Goal: Task Accomplishment & Management: Manage account settings

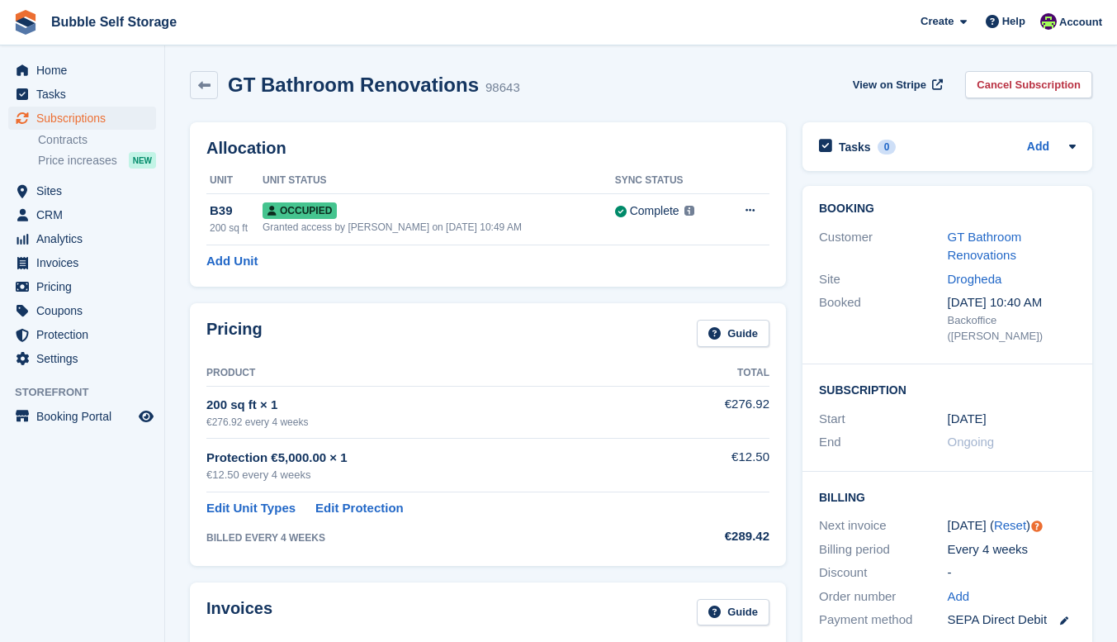
click at [0, 88] on li "Tasks" at bounding box center [82, 94] width 164 height 23
drag, startPoint x: 228, startPoint y: 381, endPoint x: 65, endPoint y: 121, distance: 306.8
click at [65, 121] on span "Subscriptions" at bounding box center [85, 118] width 99 height 23
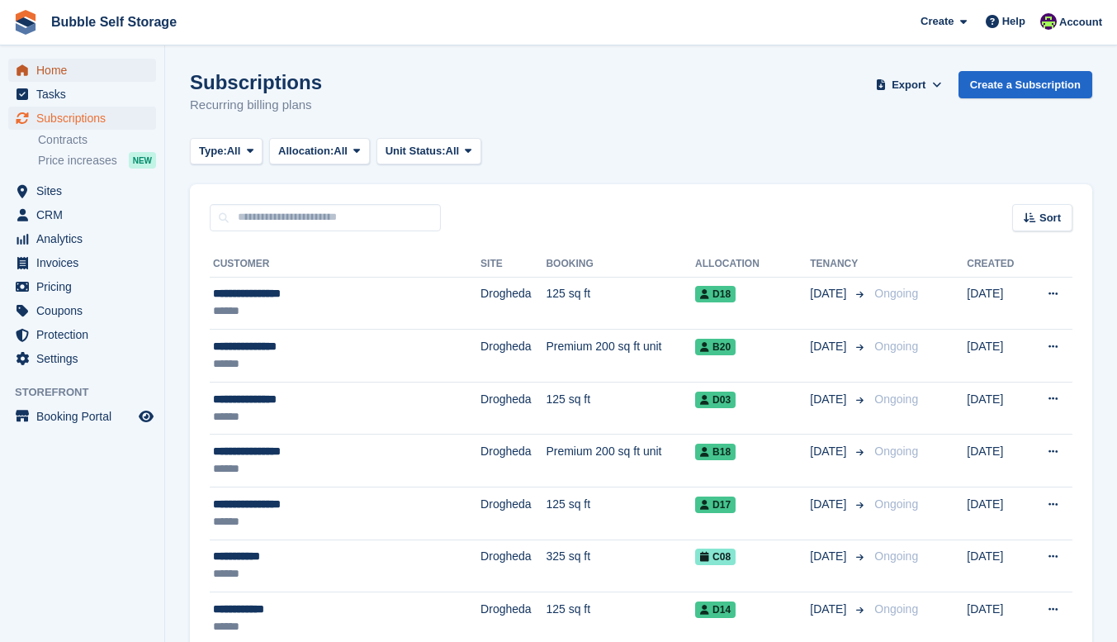
click at [56, 73] on span "Home" at bounding box center [85, 70] width 99 height 23
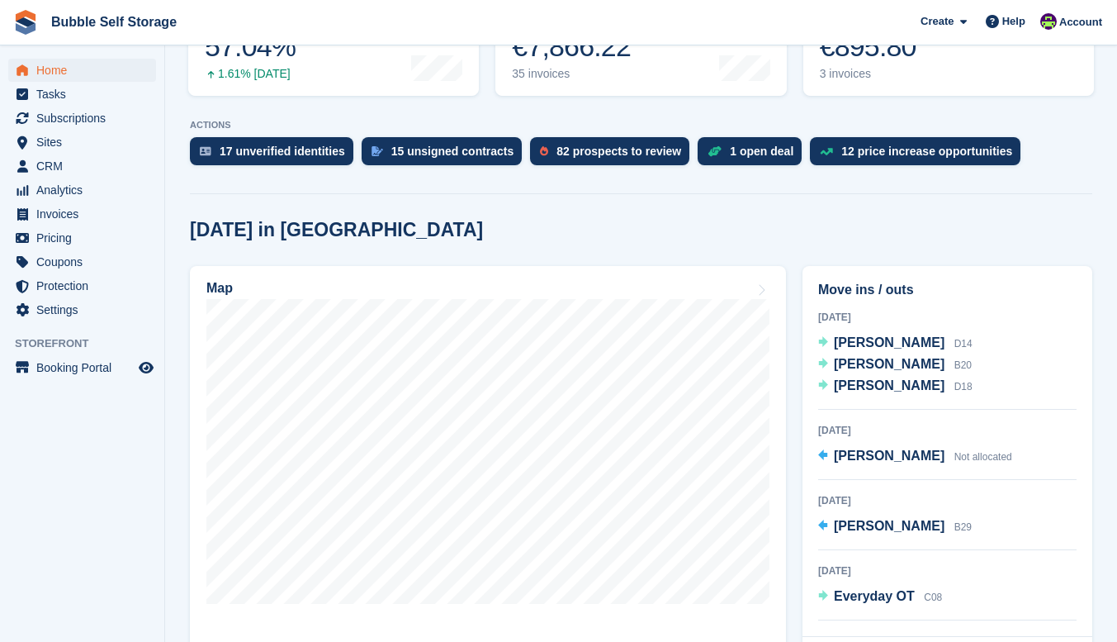
scroll to position [661, 0]
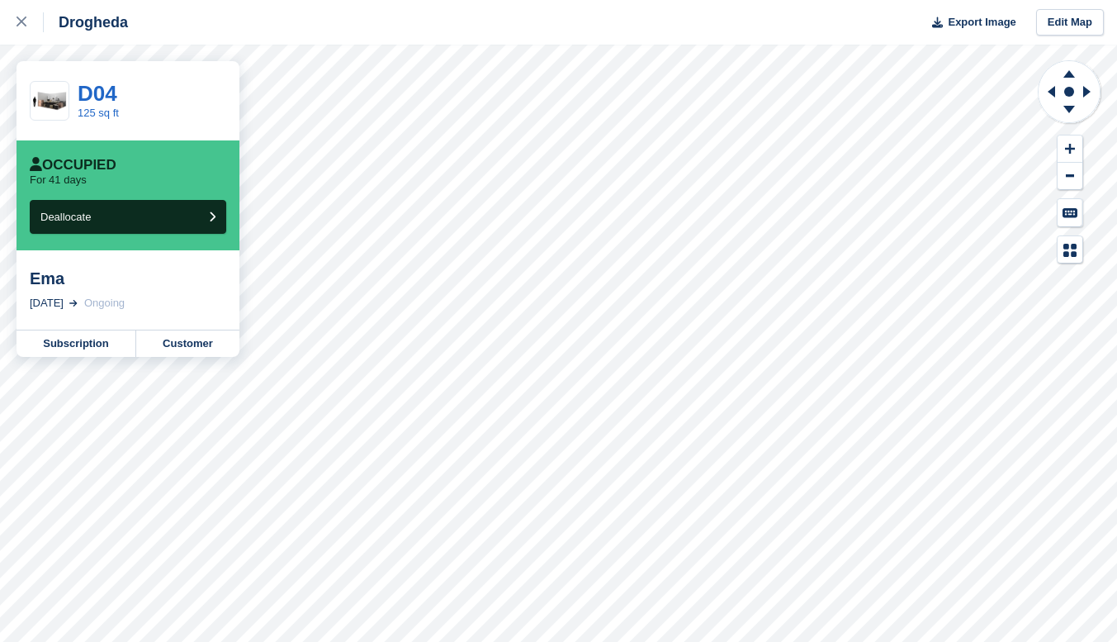
click at [83, 344] on link "Subscription" at bounding box center [77, 343] width 120 height 26
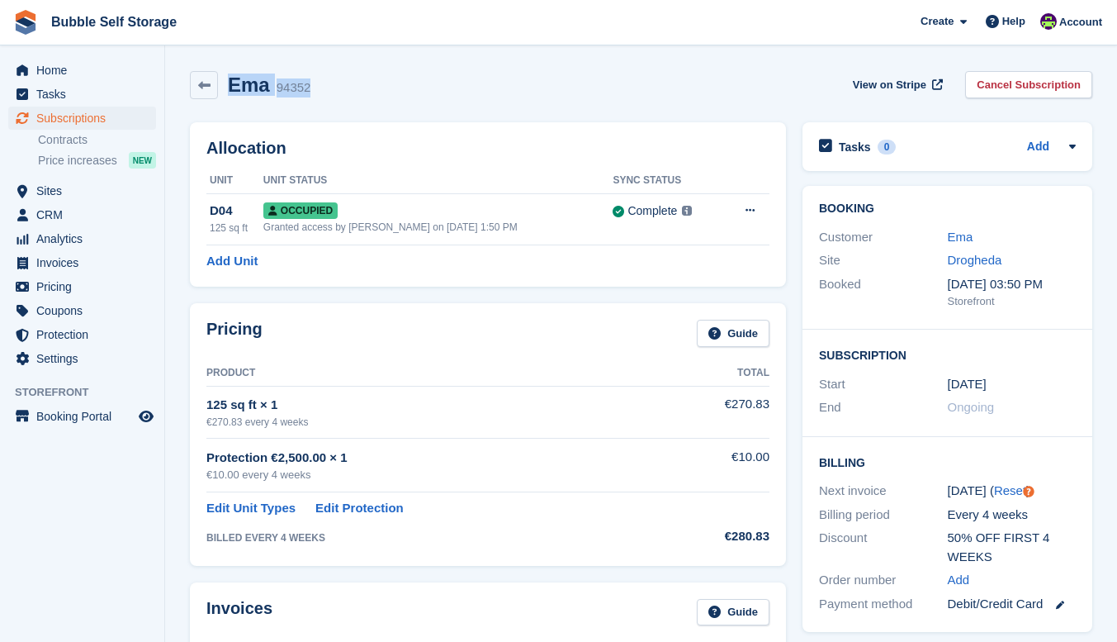
drag, startPoint x: 230, startPoint y: 84, endPoint x: 337, endPoint y: 95, distance: 107.1
click at [320, 97] on div "Ema 94352 View on Stripe Cancel Subscription" at bounding box center [641, 85] width 903 height 28
click at [340, 94] on div "Ema 94352 View on Stripe Cancel Subscription" at bounding box center [641, 85] width 903 height 28
drag, startPoint x: 345, startPoint y: 90, endPoint x: 372, endPoint y: 79, distance: 28.5
click at [227, 84] on div "Ema 94352 View on Stripe Cancel Subscription" at bounding box center [641, 85] width 903 height 28
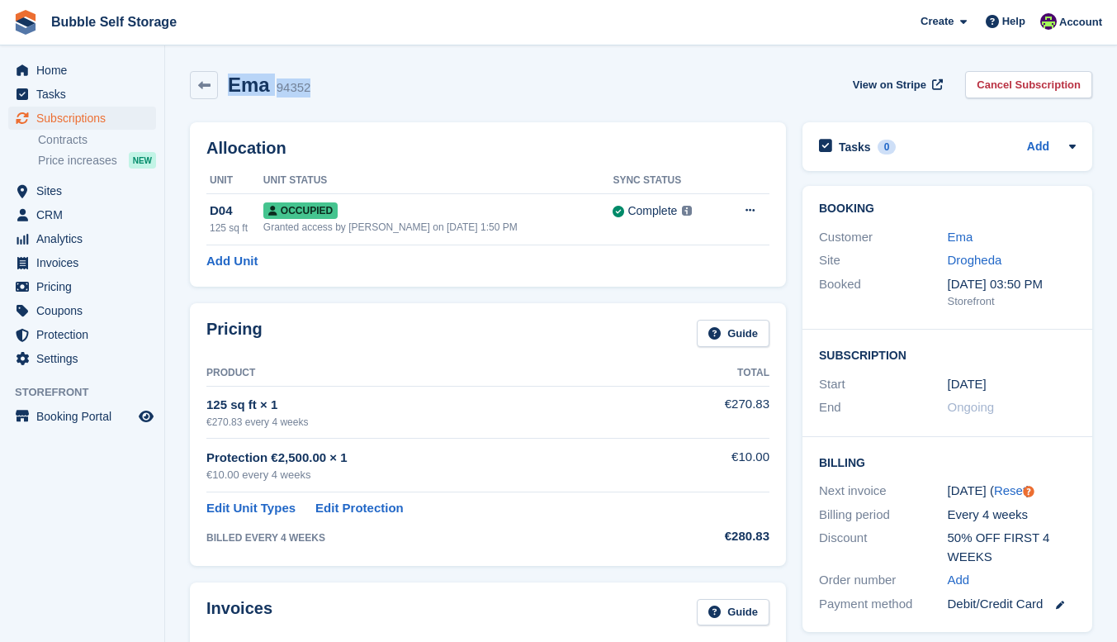
click at [375, 78] on div "Ema 94352 View on Stripe Cancel Subscription" at bounding box center [641, 85] width 903 height 28
drag, startPoint x: 346, startPoint y: 87, endPoint x: 234, endPoint y: 89, distance: 112.3
click at [232, 89] on div "Ema 94352 View on Stripe Cancel Subscription" at bounding box center [641, 85] width 903 height 28
click at [361, 91] on div "Ema 94352 View on Stripe Cancel Subscription" at bounding box center [641, 85] width 903 height 28
click at [358, 92] on div "Ema 94352 View on Stripe Cancel Subscription" at bounding box center [641, 85] width 903 height 28
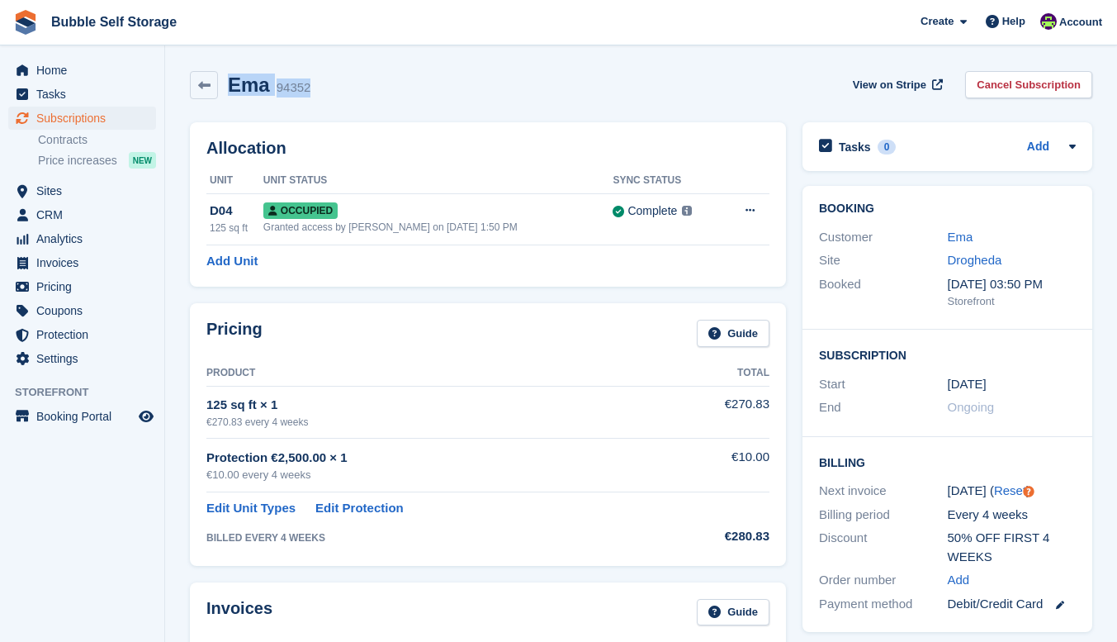
drag, startPoint x: 314, startPoint y: 98, endPoint x: 343, endPoint y: 80, distance: 34.1
click at [228, 81] on div "Ema 94352 View on Stripe Cancel Subscription" at bounding box center [641, 88] width 919 height 51
click at [343, 80] on div "Ema 94352 View on Stripe Cancel Subscription" at bounding box center [641, 85] width 903 height 28
click at [344, 86] on div "Ema 94352 View on Stripe Cancel Subscription" at bounding box center [641, 85] width 903 height 28
drag, startPoint x: 328, startPoint y: 87, endPoint x: 230, endPoint y: 85, distance: 97.5
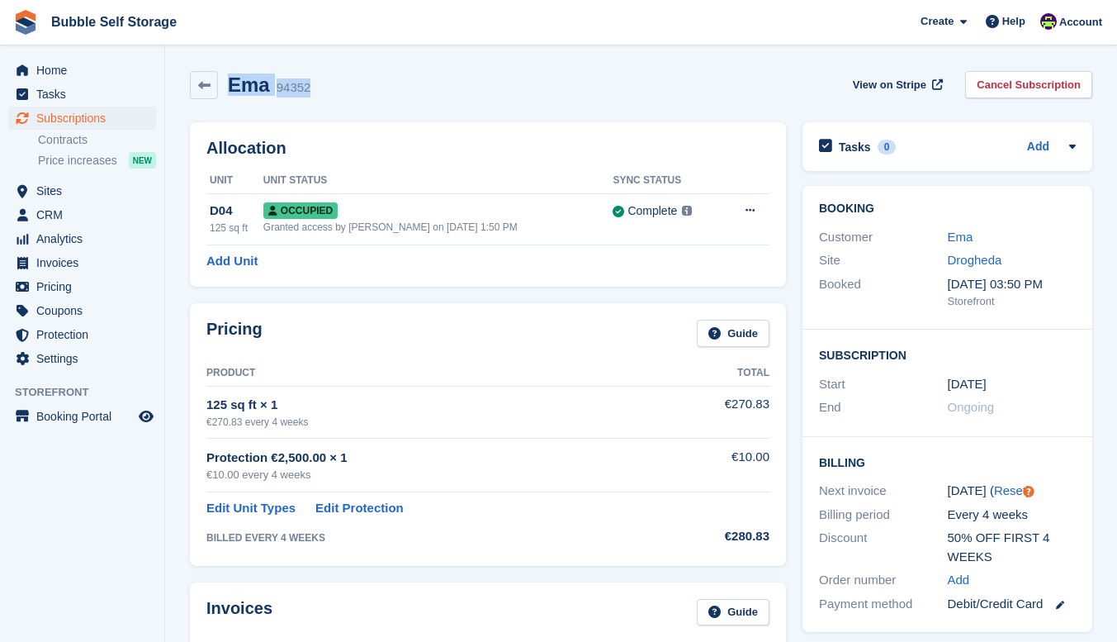
click at [230, 85] on div "Ema 94352 View on Stripe Cancel Subscription" at bounding box center [641, 85] width 903 height 28
click at [317, 84] on div "Ema 94352 View on Stripe Cancel Subscription" at bounding box center [641, 85] width 903 height 28
drag, startPoint x: 333, startPoint y: 88, endPoint x: 206, endPoint y: 84, distance: 127.3
click at [206, 84] on div "Ema 94352 View on Stripe Cancel Subscription" at bounding box center [641, 85] width 903 height 28
click at [262, 83] on h2 "Ema" at bounding box center [249, 85] width 42 height 22
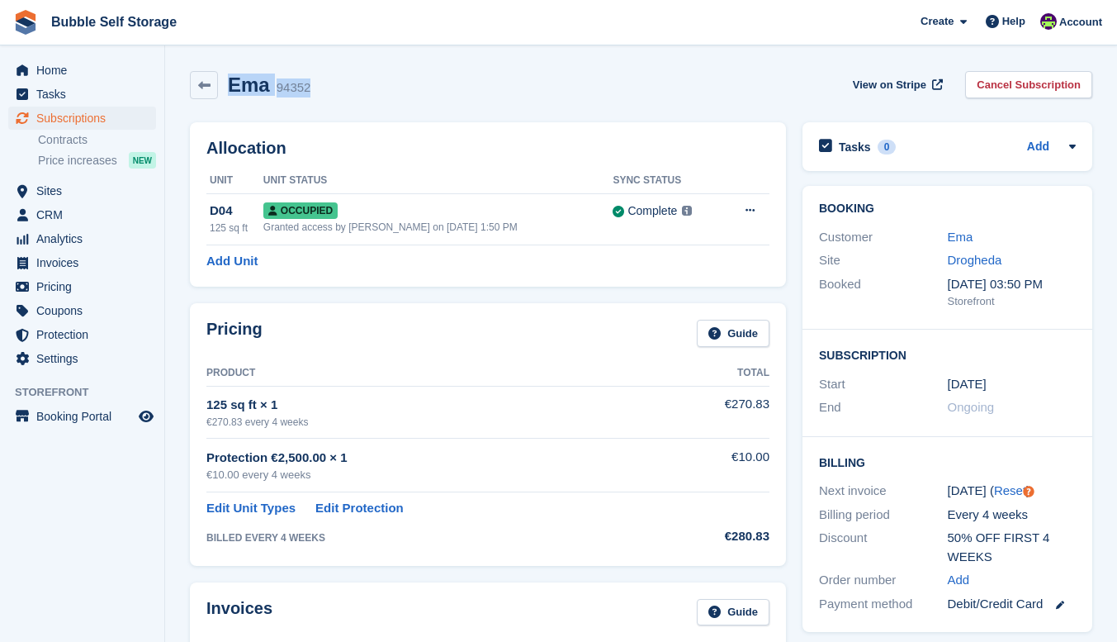
drag, startPoint x: 345, startPoint y: 93, endPoint x: 308, endPoint y: 80, distance: 39.4
click at [224, 81] on div "Ema 94352 View on Stripe Cancel Subscription" at bounding box center [641, 85] width 903 height 28
click at [342, 83] on div "Ema 94352 View on Stripe Cancel Subscription" at bounding box center [641, 85] width 903 height 28
drag, startPoint x: 311, startPoint y: 83, endPoint x: 230, endPoint y: 82, distance: 81.0
click at [230, 82] on div "Ema 94352 View on Stripe Cancel Subscription" at bounding box center [641, 85] width 903 height 28
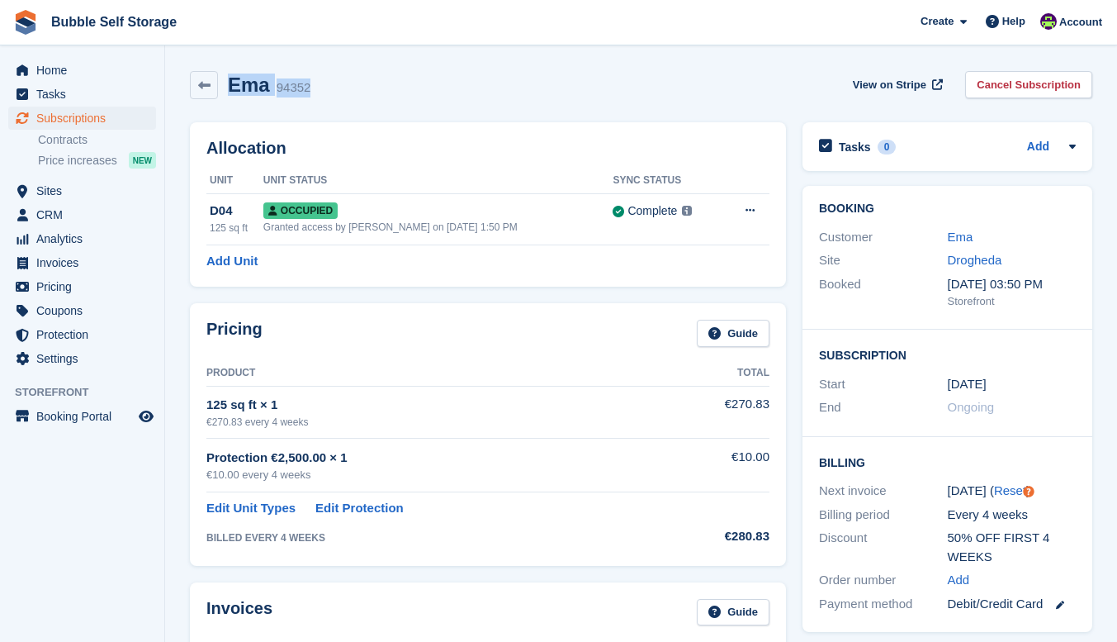
click at [230, 82] on h2 "Ema" at bounding box center [249, 85] width 42 height 22
drag, startPoint x: 315, startPoint y: 88, endPoint x: 228, endPoint y: 84, distance: 87.6
click at [228, 84] on div "Ema 94352 View on Stripe Cancel Subscription" at bounding box center [641, 85] width 903 height 28
click at [327, 84] on div "Ema 94352 View on Stripe Cancel Subscription" at bounding box center [641, 85] width 903 height 28
drag, startPoint x: 327, startPoint y: 84, endPoint x: 237, endPoint y: 92, distance: 90.4
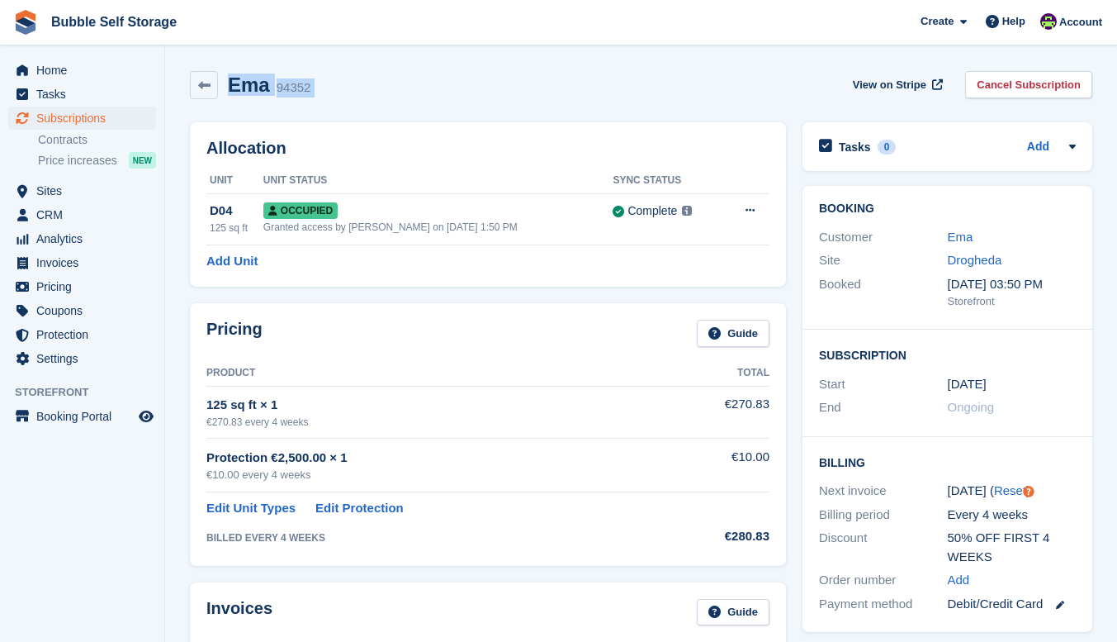
click at [237, 92] on div "Ema 94352 View on Stripe Cancel Subscription" at bounding box center [641, 85] width 903 height 28
click at [318, 91] on div "Ema 94352 View on Stripe Cancel Subscription" at bounding box center [641, 85] width 903 height 28
click at [316, 88] on div "Ema 94352 View on Stripe Cancel Subscription" at bounding box center [641, 85] width 903 height 28
click at [309, 87] on div "Ema 94352 View on Stripe Cancel Subscription" at bounding box center [641, 85] width 903 height 28
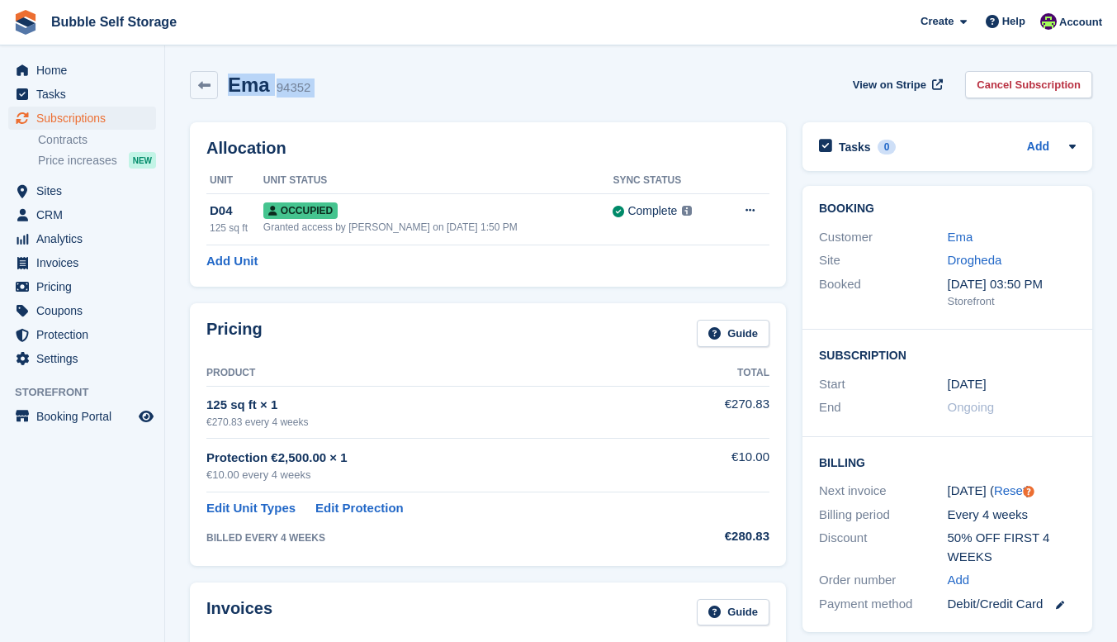
click at [300, 87] on div "94352" at bounding box center [294, 87] width 35 height 19
click at [1016, 83] on link "Cancel Subscription" at bounding box center [1028, 84] width 127 height 27
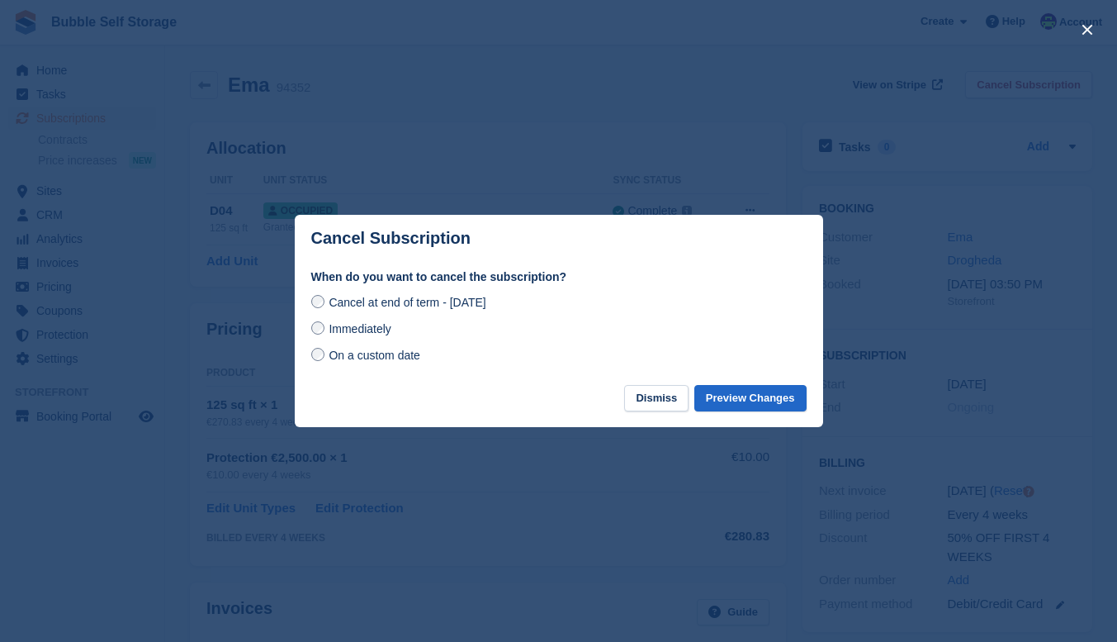
click at [333, 334] on span "Immediately" at bounding box center [360, 328] width 62 height 13
click at [740, 402] on button "Preview Changes" at bounding box center [751, 398] width 112 height 27
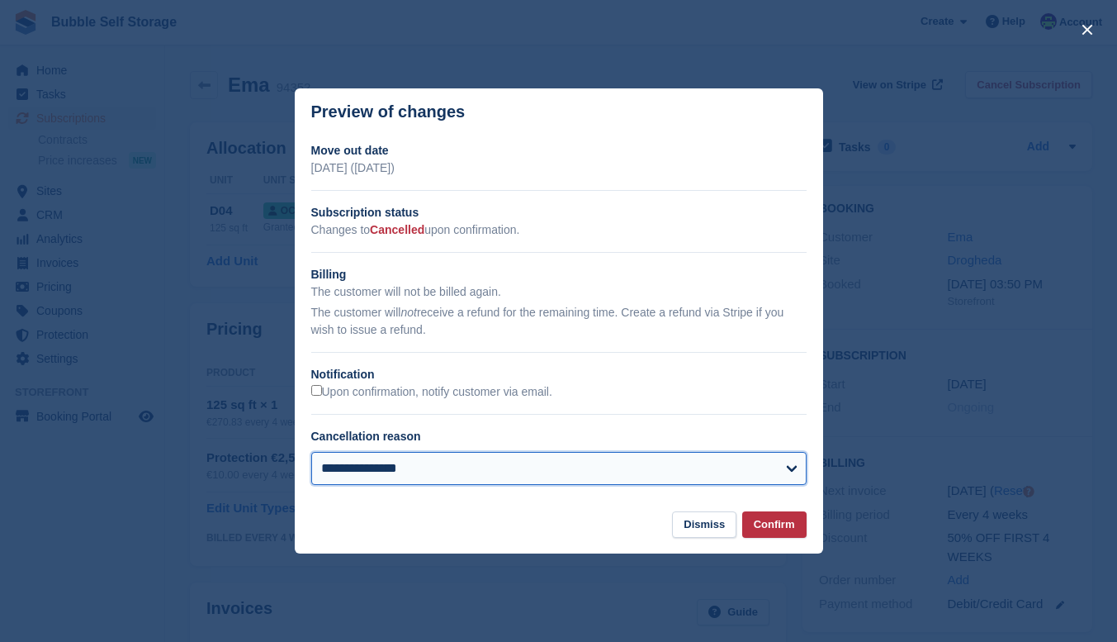
click at [412, 468] on select "**********" at bounding box center [559, 468] width 496 height 33
click at [311, 453] on select "**********" at bounding box center [559, 468] width 496 height 33
click at [446, 467] on select "**********" at bounding box center [559, 468] width 496 height 33
select select "**********"
click at [311, 453] on select "**********" at bounding box center [559, 468] width 496 height 33
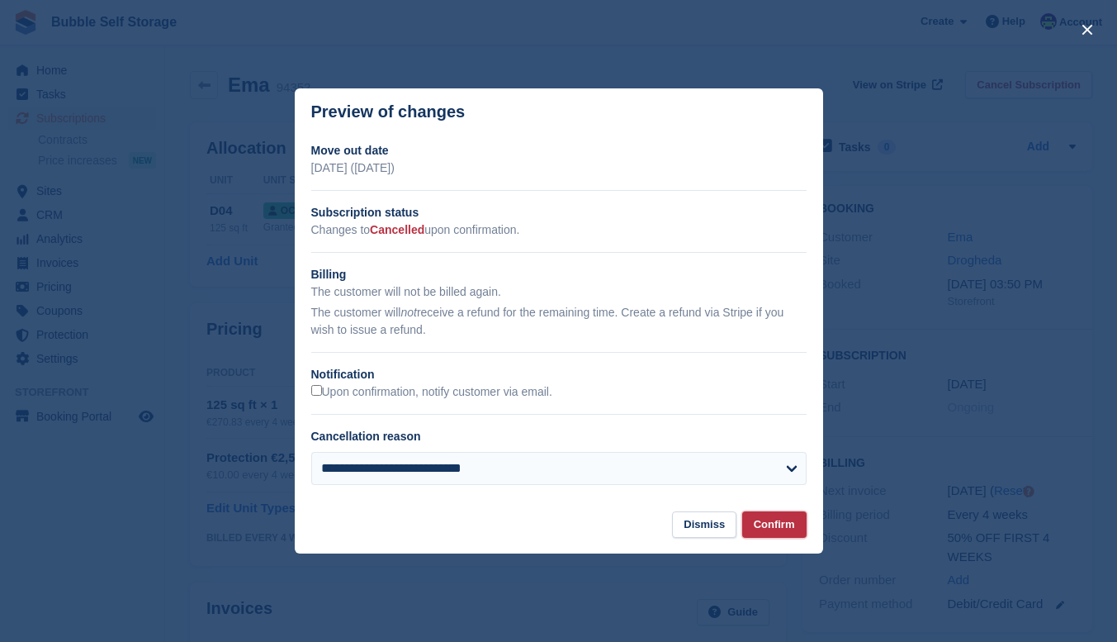
click at [776, 529] on button "Confirm" at bounding box center [774, 524] width 64 height 27
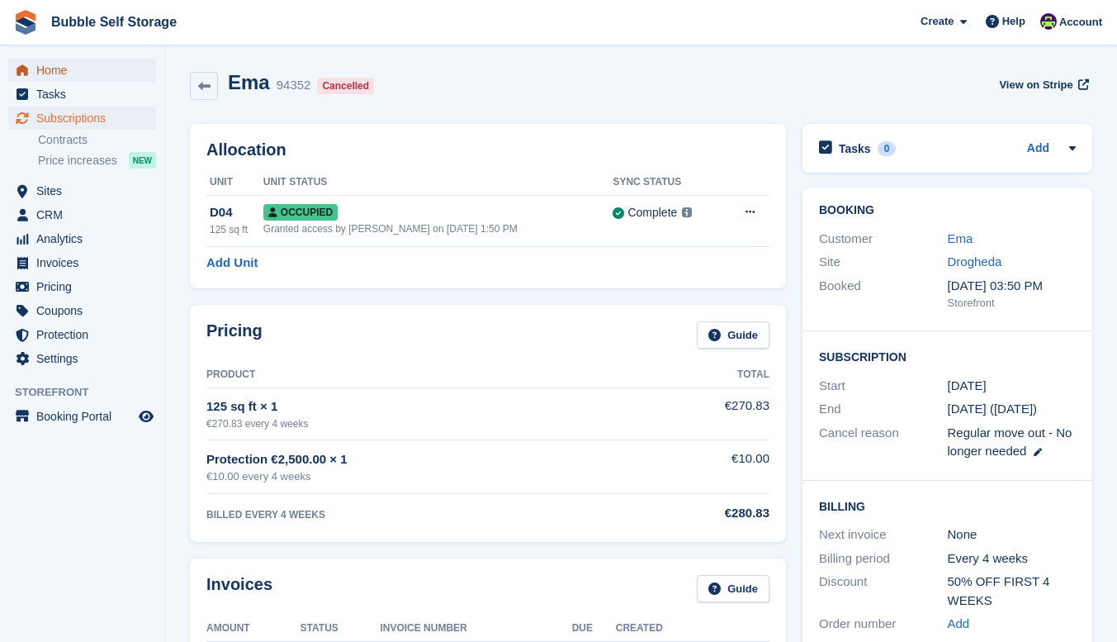
click at [53, 74] on span "Home" at bounding box center [85, 70] width 99 height 23
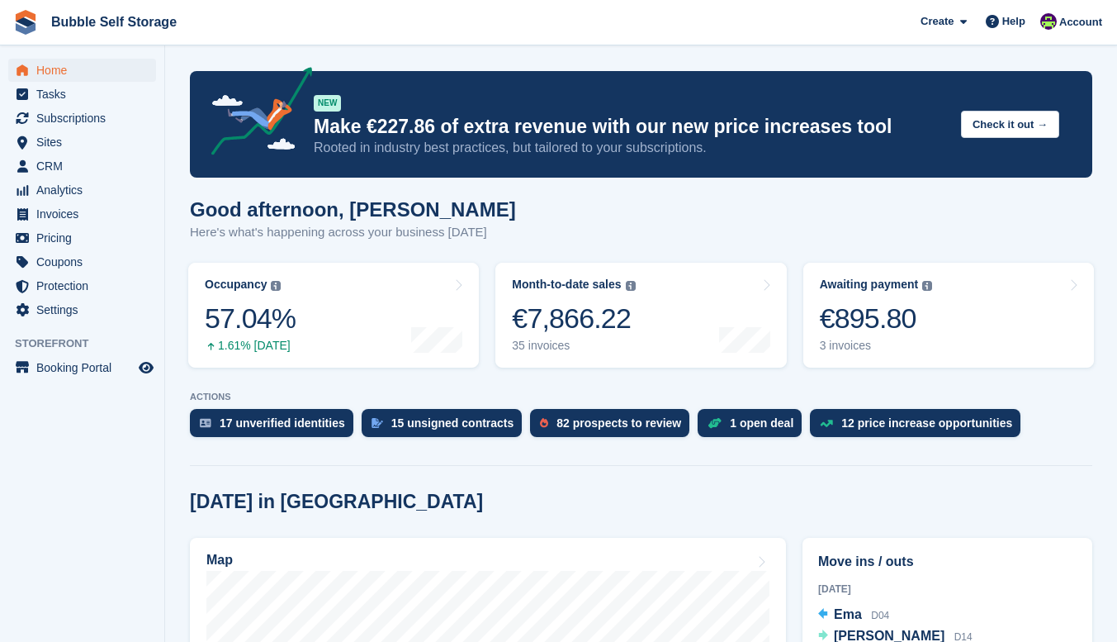
scroll to position [413, 0]
